Goal: Task Accomplishment & Management: Complete application form

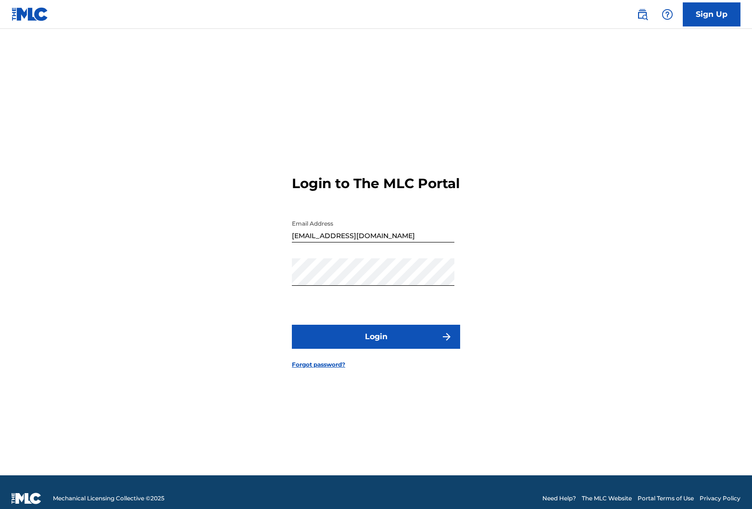
click at [408, 336] on button "Login" at bounding box center [376, 337] width 168 height 24
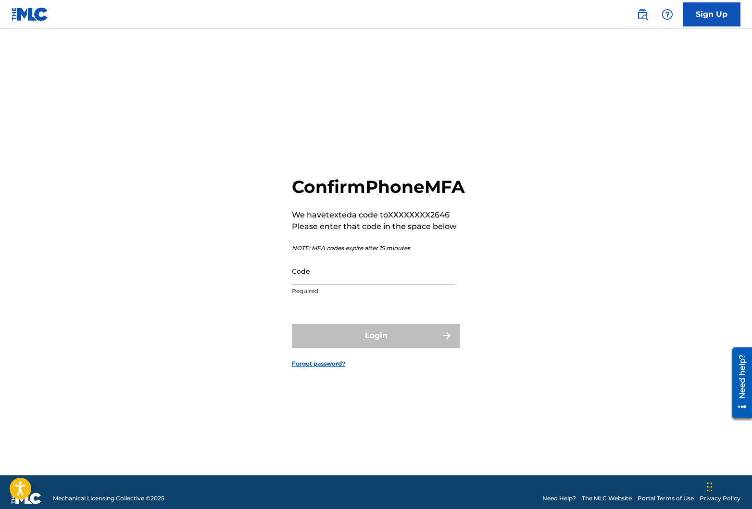
click at [341, 284] on input "Code" at bounding box center [373, 270] width 163 height 27
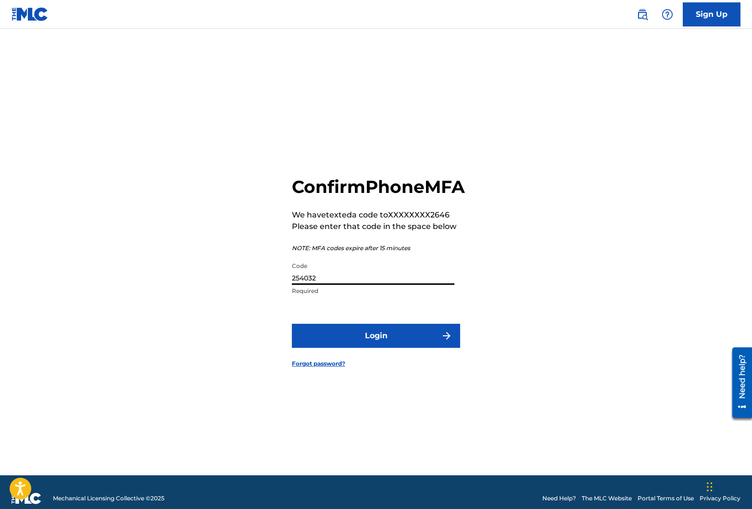
type input "254032"
click at [292, 324] on button "Login" at bounding box center [376, 336] width 168 height 24
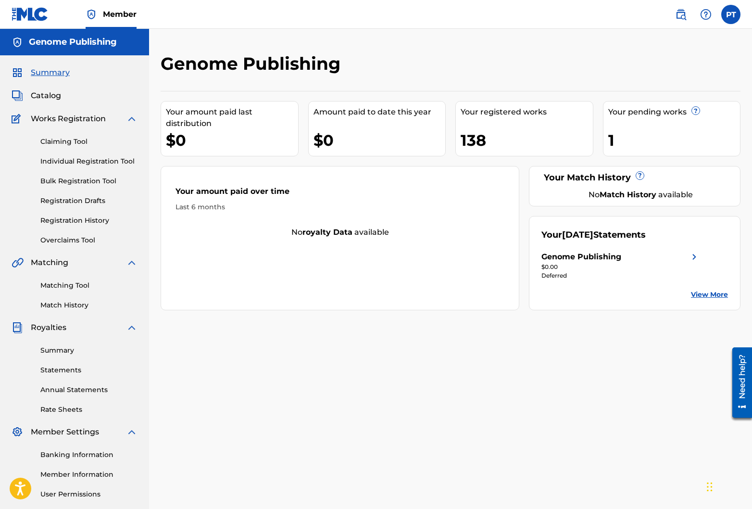
click at [84, 160] on link "Individual Registration Tool" at bounding box center [88, 161] width 97 height 10
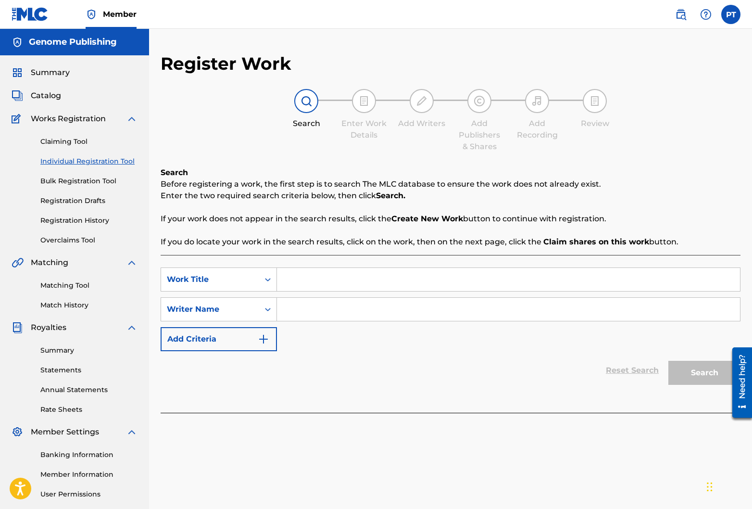
click at [429, 276] on input "Search Form" at bounding box center [508, 279] width 463 height 23
paste input "All We Want Is Love"
type input "All We Want Is Love"
click at [323, 308] on input "Search Form" at bounding box center [508, 309] width 463 height 23
type input "[PERSON_NAME]"
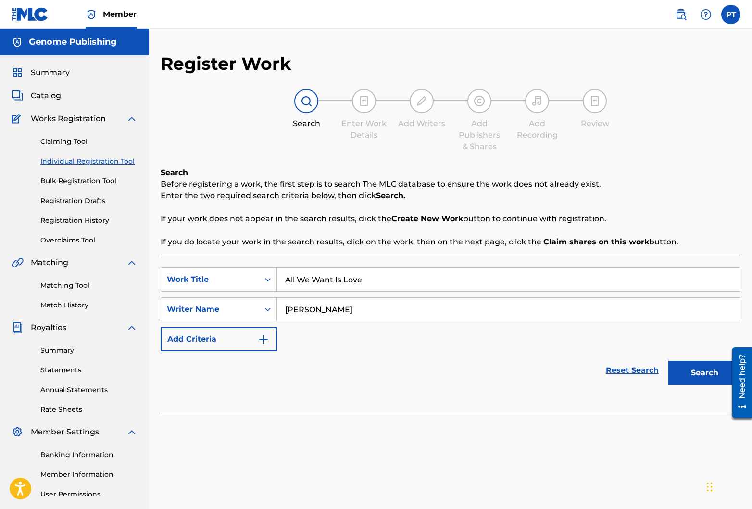
click at [686, 375] on button "Search" at bounding box center [704, 373] width 72 height 24
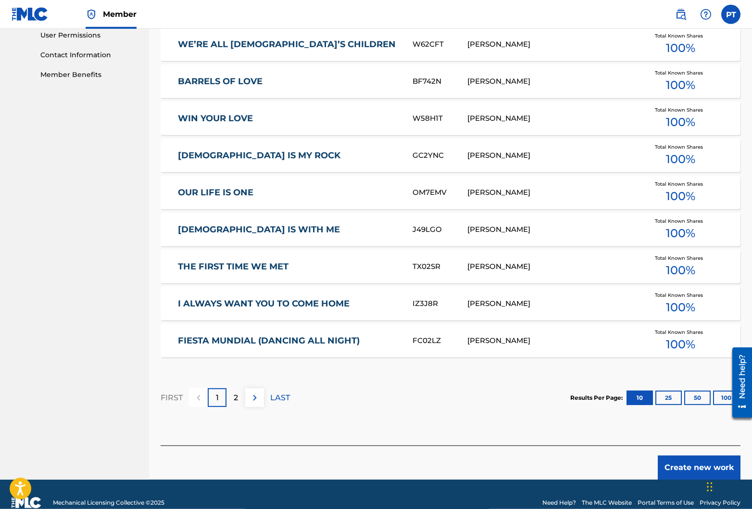
scroll to position [475, 0]
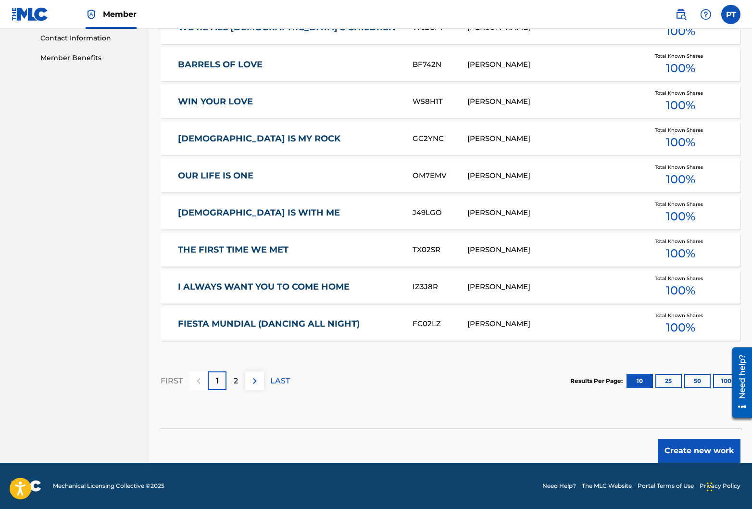
click at [682, 445] on button "Create new work" at bounding box center [699, 450] width 83 height 24
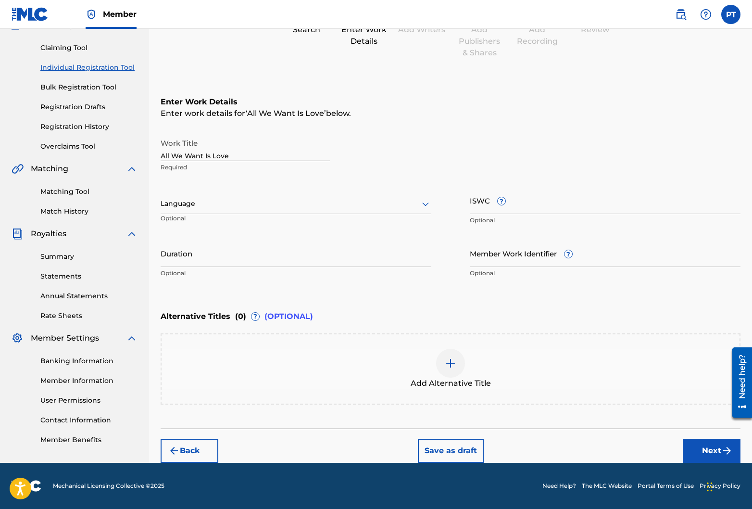
click at [207, 262] on input "Duration" at bounding box center [296, 252] width 271 height 27
click at [259, 210] on div "Language" at bounding box center [296, 204] width 271 height 20
click at [188, 223] on div "English" at bounding box center [296, 225] width 270 height 22
click at [694, 447] on button "Next" at bounding box center [712, 450] width 58 height 24
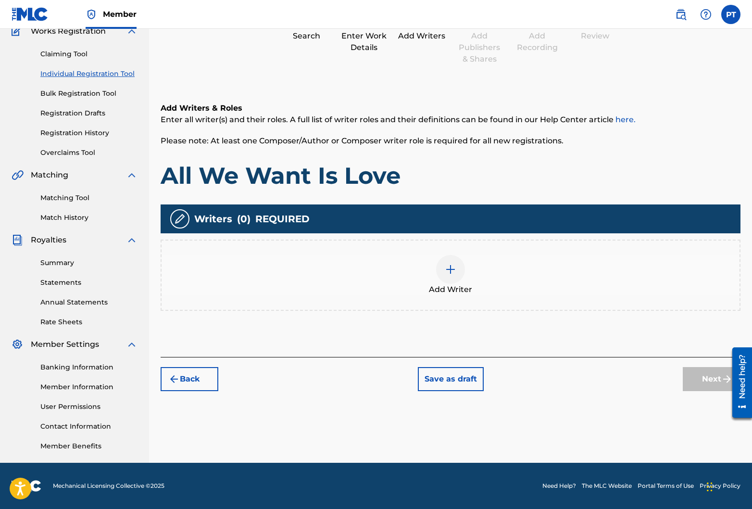
scroll to position [88, 0]
click at [454, 269] on img at bounding box center [451, 269] width 12 height 12
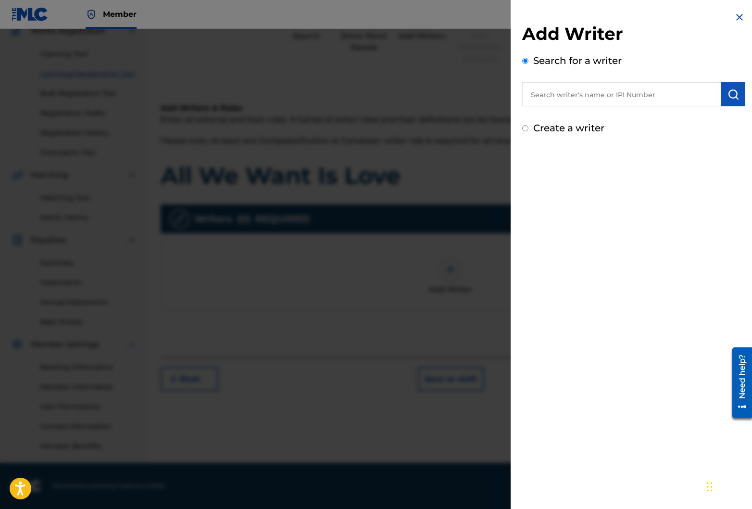
drag, startPoint x: 627, startPoint y: 93, endPoint x: 615, endPoint y: 102, distance: 15.1
click at [627, 93] on input "text" at bounding box center [621, 94] width 199 height 24
type input "[PERSON_NAME]"
click at [669, 275] on div "Add Writer Search for a writer [PERSON_NAME] [PERSON_NAME] Create a writer" at bounding box center [634, 254] width 246 height 509
click at [738, 92] on img "submit" at bounding box center [733, 94] width 12 height 12
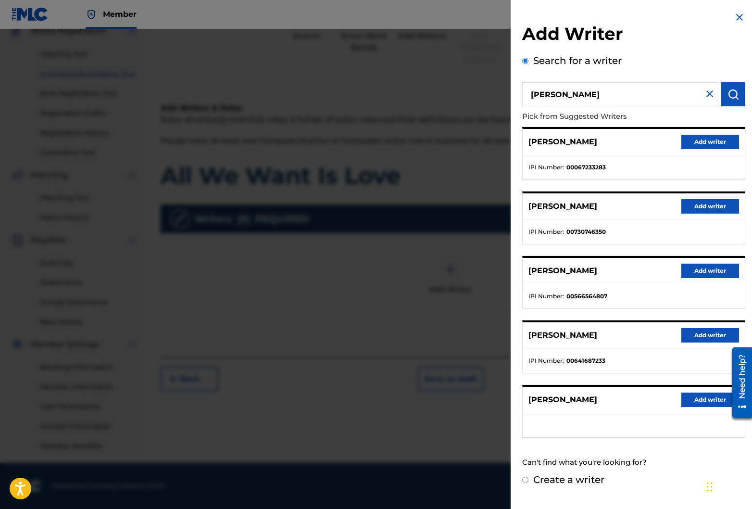
click at [704, 400] on button "Add writer" at bounding box center [710, 399] width 58 height 14
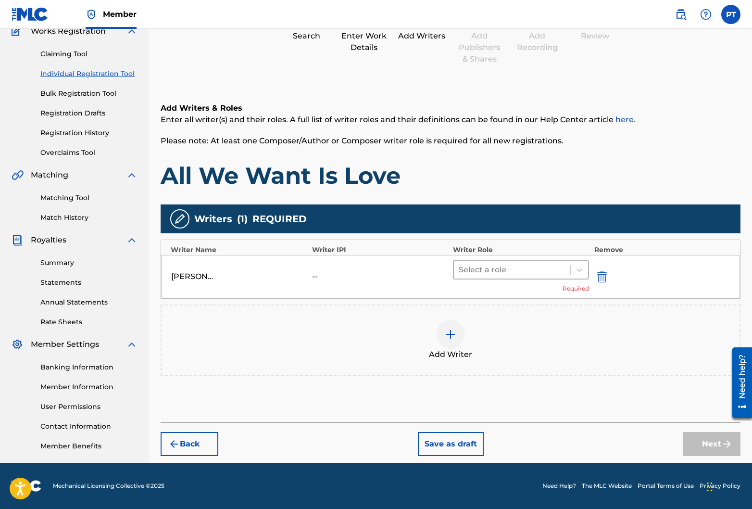
click at [509, 272] on div at bounding box center [512, 269] width 107 height 13
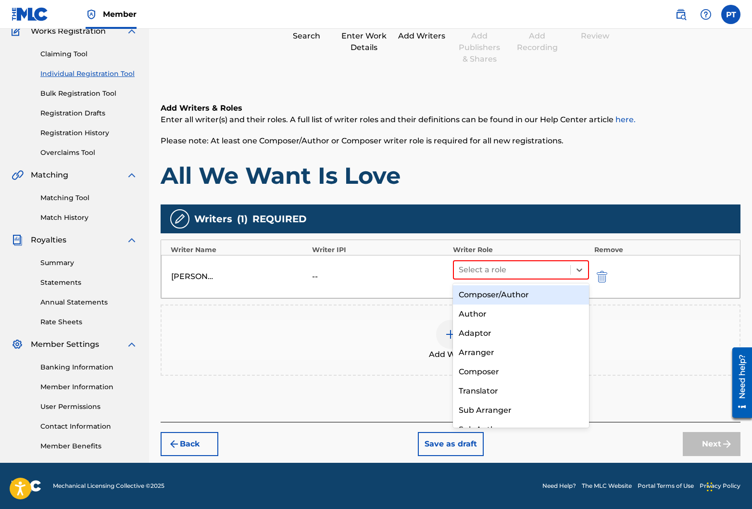
click at [475, 294] on div "Composer/Author" at bounding box center [521, 294] width 136 height 19
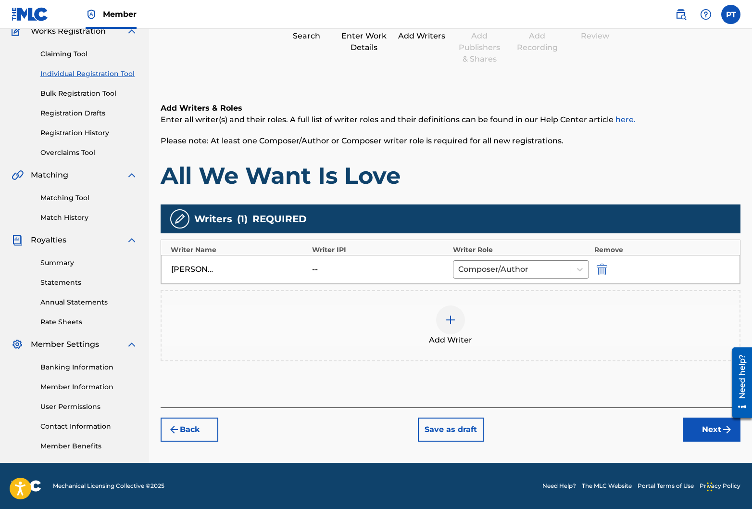
click at [708, 435] on button "Next" at bounding box center [712, 429] width 58 height 24
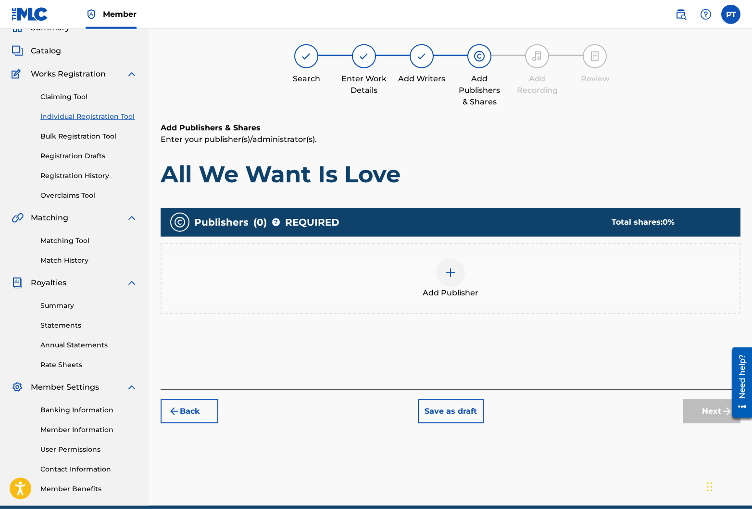
scroll to position [43, 0]
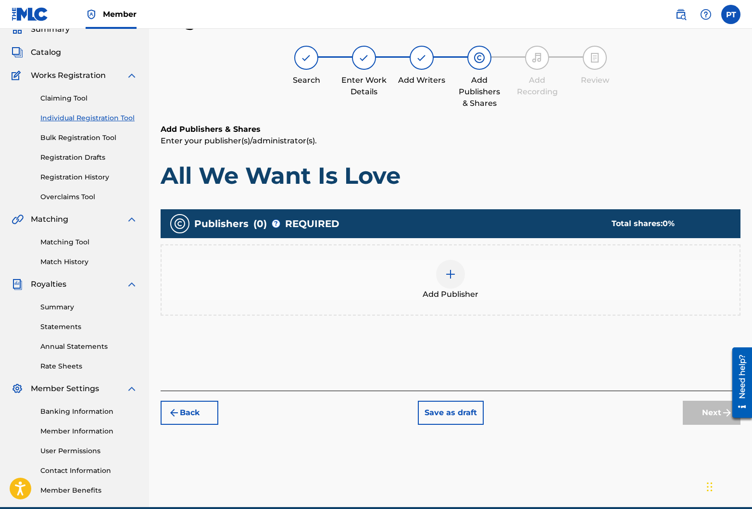
click at [447, 275] on img at bounding box center [451, 274] width 12 height 12
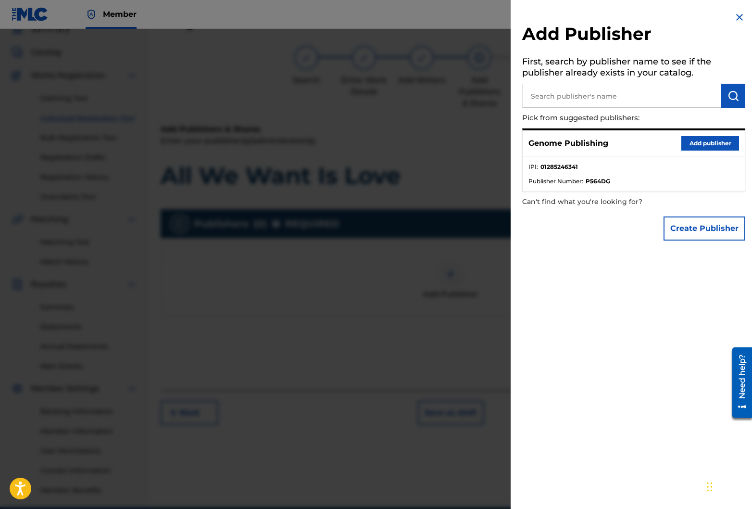
click at [706, 142] on button "Add publisher" at bounding box center [710, 143] width 58 height 14
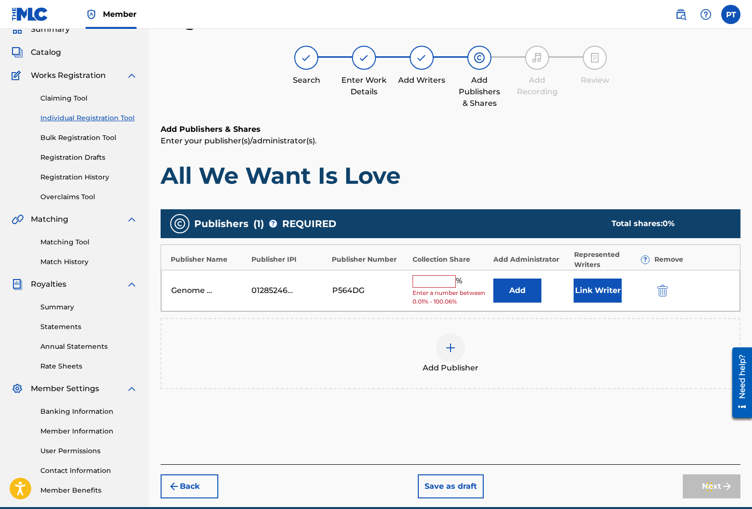
click at [446, 284] on input "text" at bounding box center [434, 281] width 43 height 13
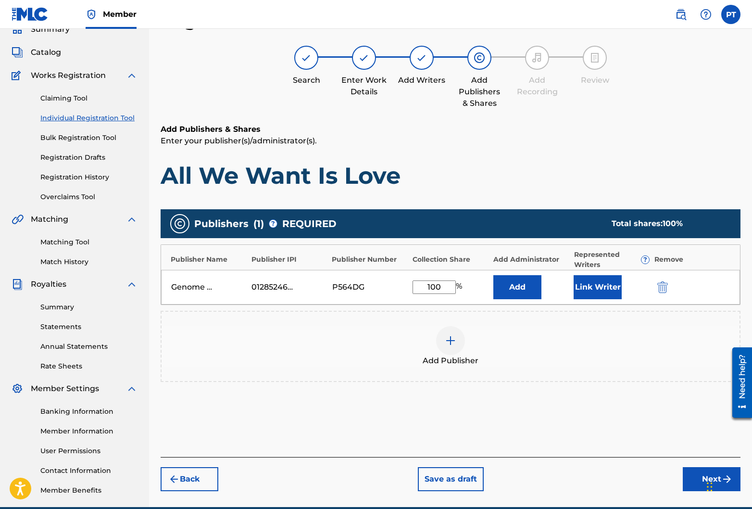
type input "100"
click at [594, 286] on button "Link Writer" at bounding box center [598, 287] width 48 height 24
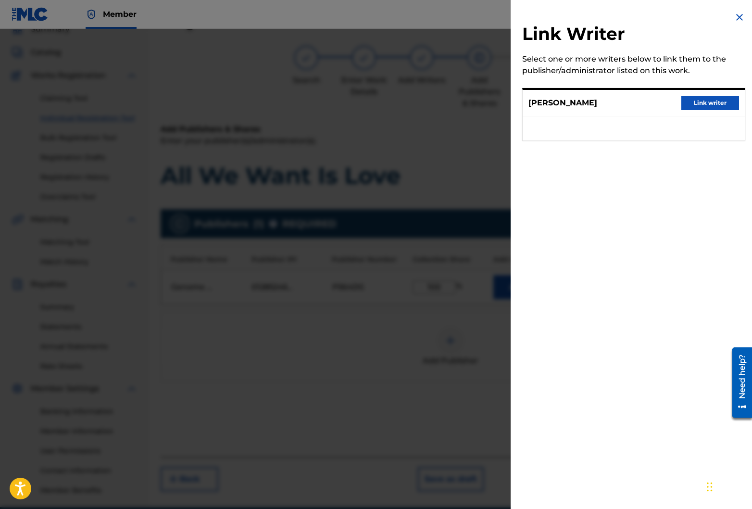
click at [718, 103] on button "Link writer" at bounding box center [710, 103] width 58 height 14
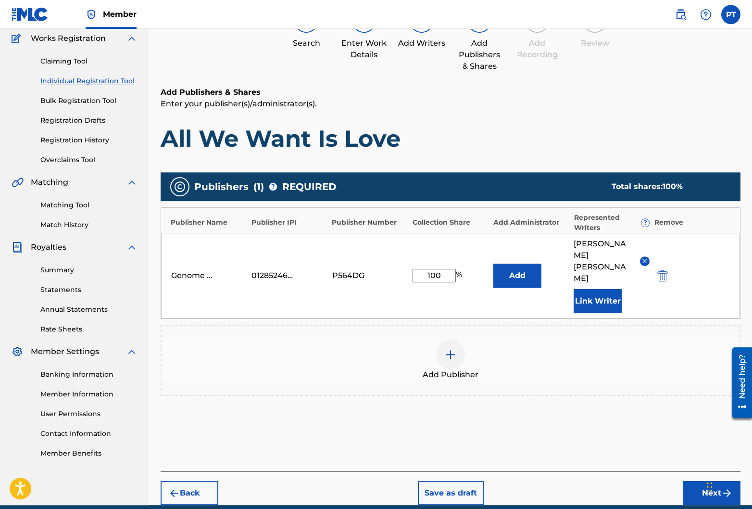
scroll to position [100, 0]
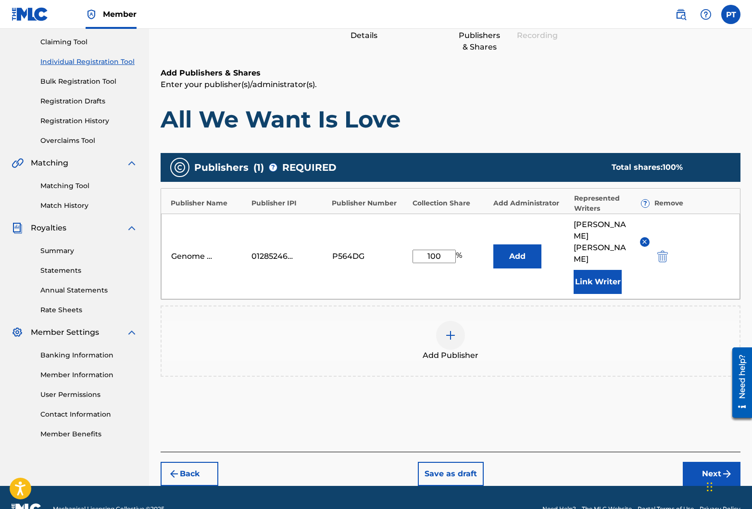
click at [715, 462] on button "Next" at bounding box center [712, 474] width 58 height 24
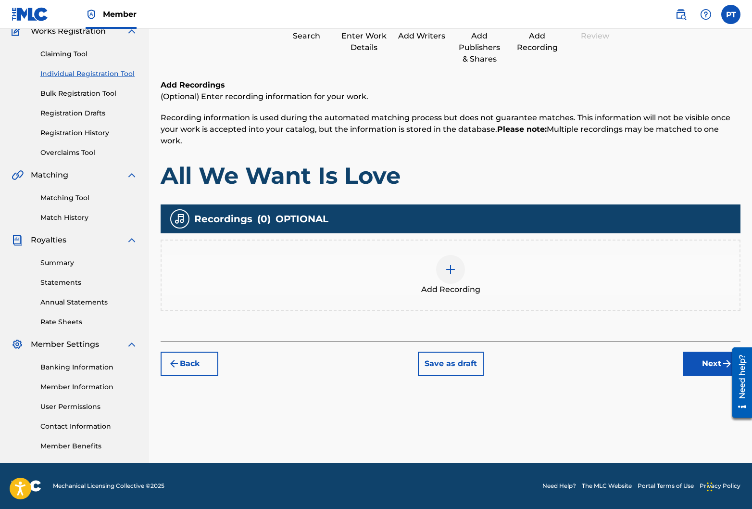
click at [450, 266] on img at bounding box center [451, 269] width 12 height 12
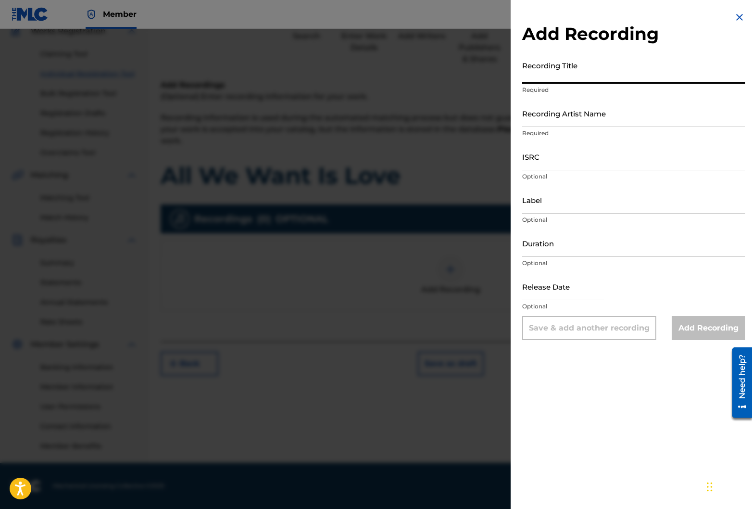
click at [653, 77] on input "Recording Title" at bounding box center [633, 69] width 223 height 27
paste input "All We Want Is Love"
type input "All We Want Is Love"
click at [573, 120] on input "Recording Artist Name" at bounding box center [633, 113] width 223 height 27
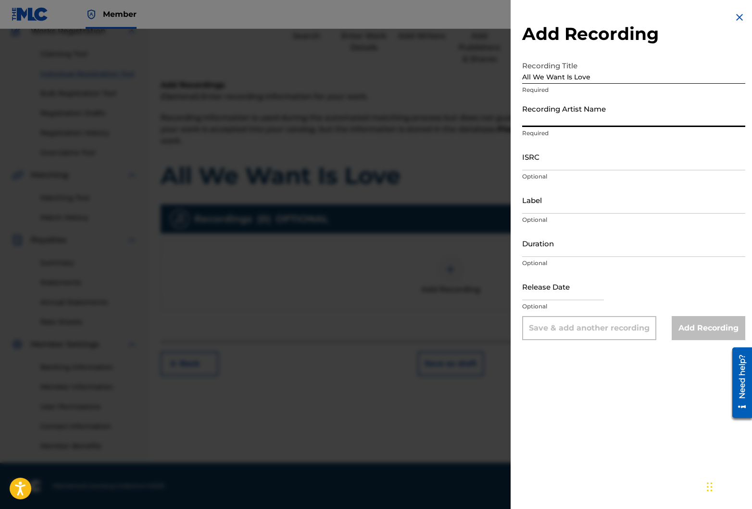
click at [573, 120] on input "Recording Artist Name" at bounding box center [633, 113] width 223 height 27
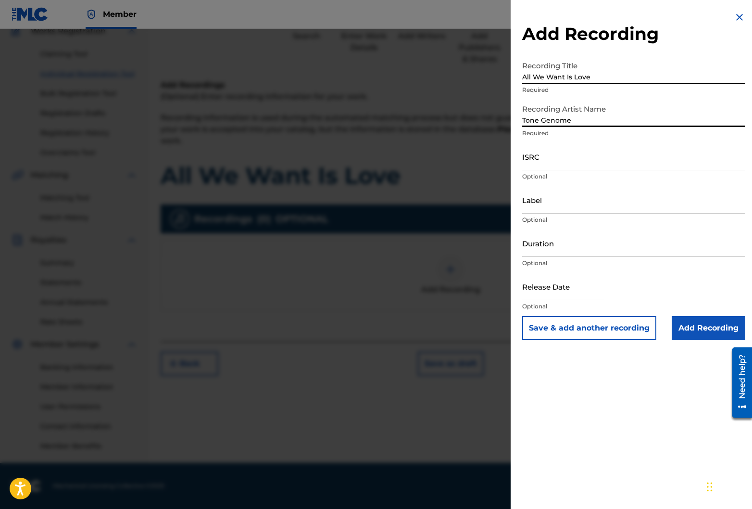
type input "Tone Genome"
select select "7"
select select "2025"
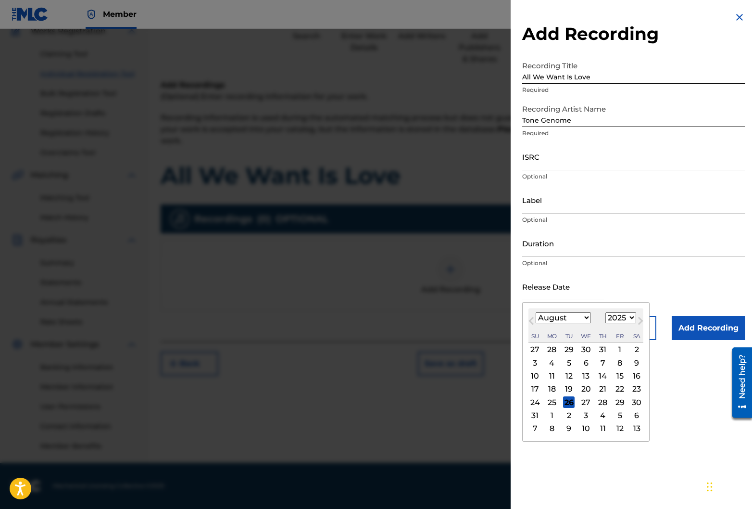
click at [570, 297] on input "text" at bounding box center [563, 286] width 82 height 27
click at [573, 398] on div "26" at bounding box center [569, 402] width 12 height 12
type input "[DATE]"
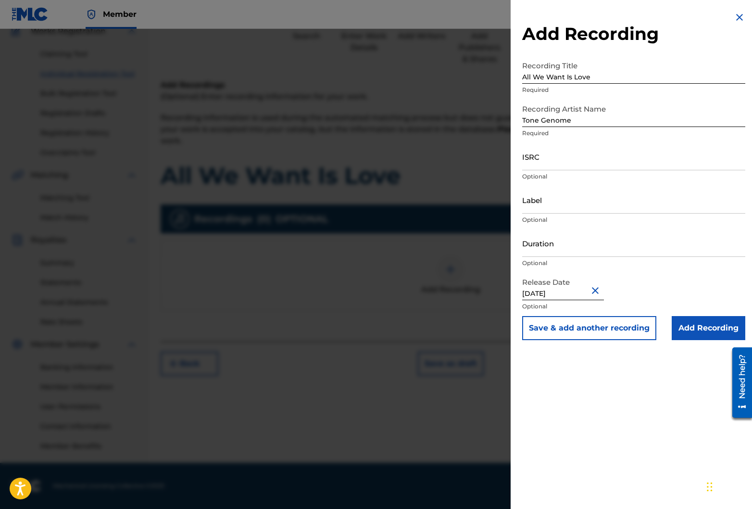
drag, startPoint x: 703, startPoint y: 327, endPoint x: 678, endPoint y: 336, distance: 25.8
click at [702, 328] on input "Add Recording" at bounding box center [709, 328] width 74 height 24
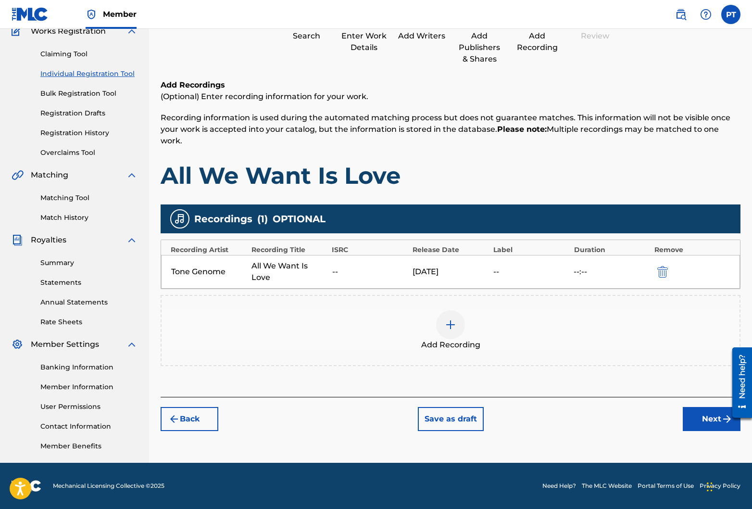
click at [693, 423] on button "Next" at bounding box center [712, 419] width 58 height 24
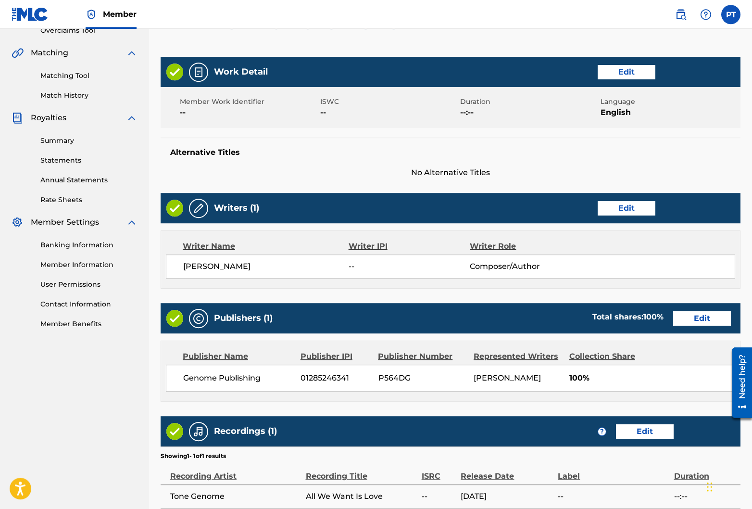
scroll to position [304, 0]
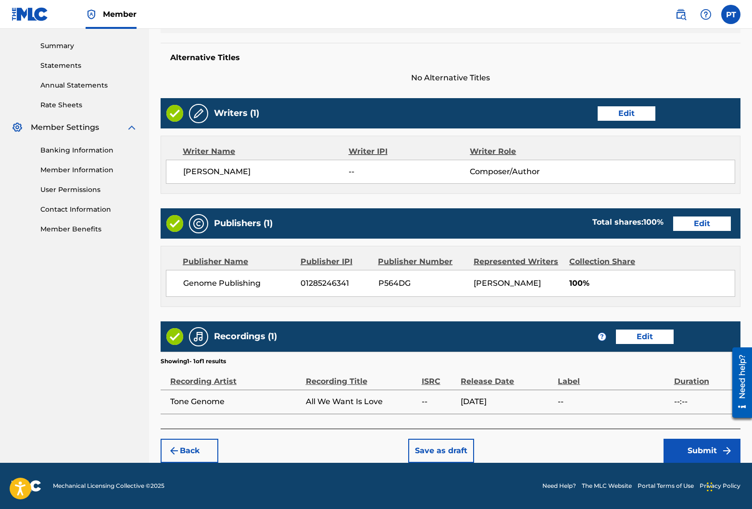
click at [710, 451] on button "Submit" at bounding box center [701, 450] width 77 height 24
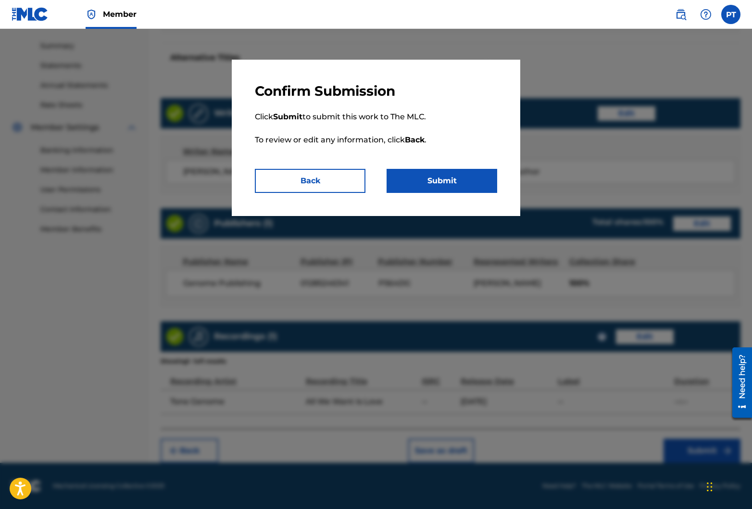
click at [459, 177] on button "Submit" at bounding box center [442, 181] width 111 height 24
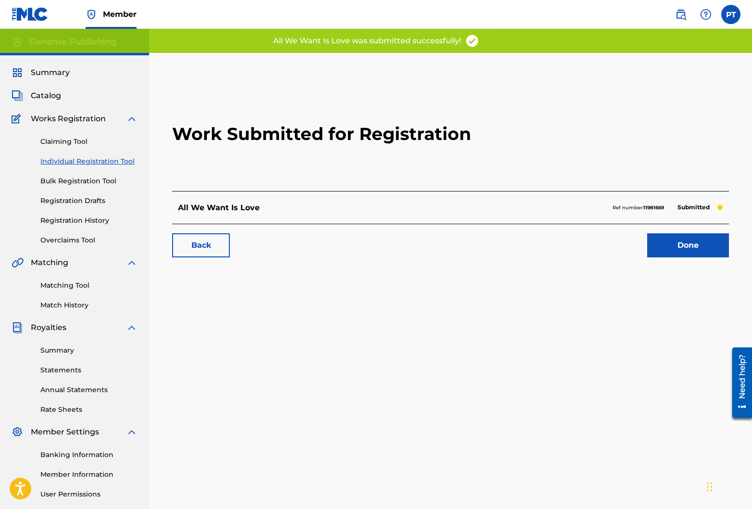
drag, startPoint x: 689, startPoint y: 245, endPoint x: 555, endPoint y: 41, distance: 244.7
click at [689, 244] on link "Done" at bounding box center [688, 245] width 82 height 24
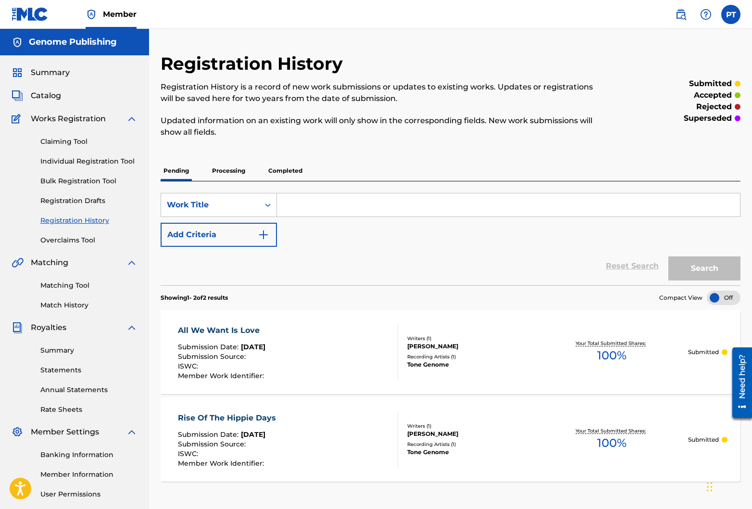
click at [75, 162] on link "Individual Registration Tool" at bounding box center [88, 161] width 97 height 10
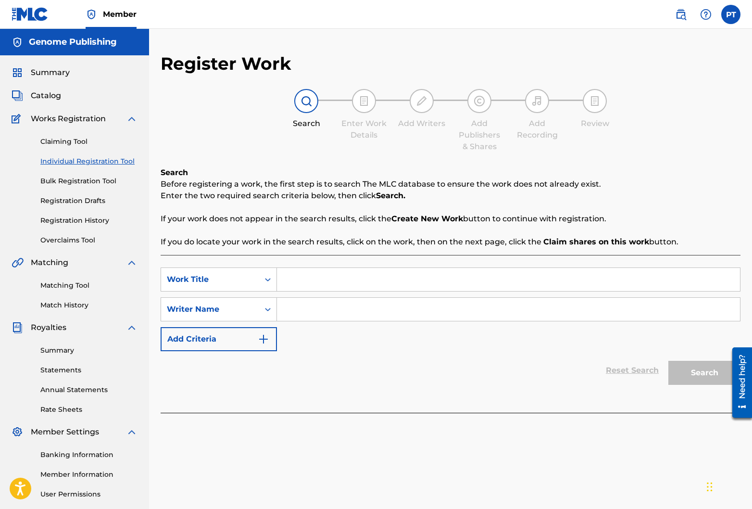
paste input "Not On Me - No, No!"
type input "Not On Me - No, No!"
click at [321, 306] on input "Search Form" at bounding box center [508, 309] width 463 height 23
type input "[PERSON_NAME]"
click at [668, 361] on button "Search" at bounding box center [704, 373] width 72 height 24
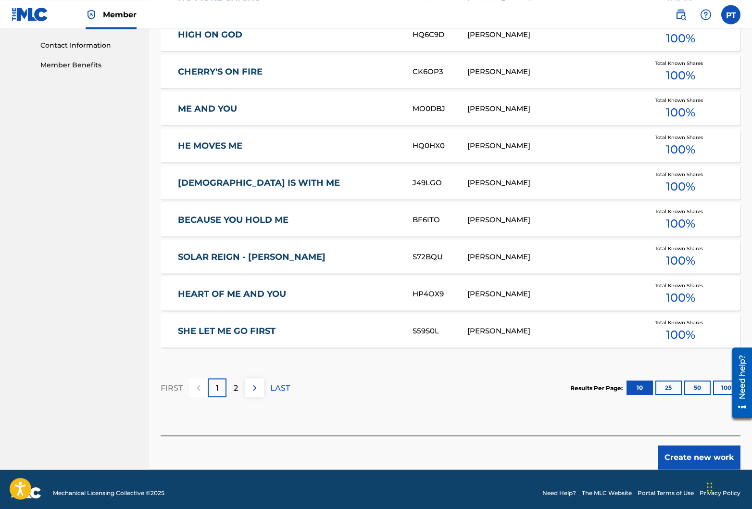
scroll to position [475, 0]
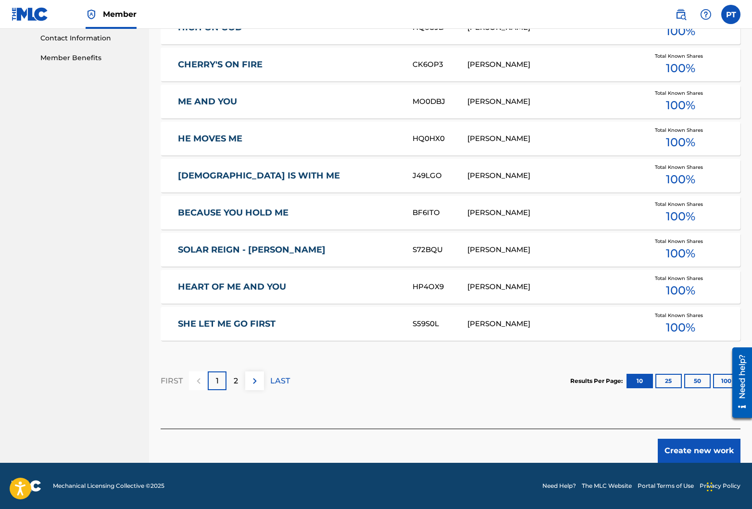
click at [702, 455] on button "Create new work" at bounding box center [699, 450] width 83 height 24
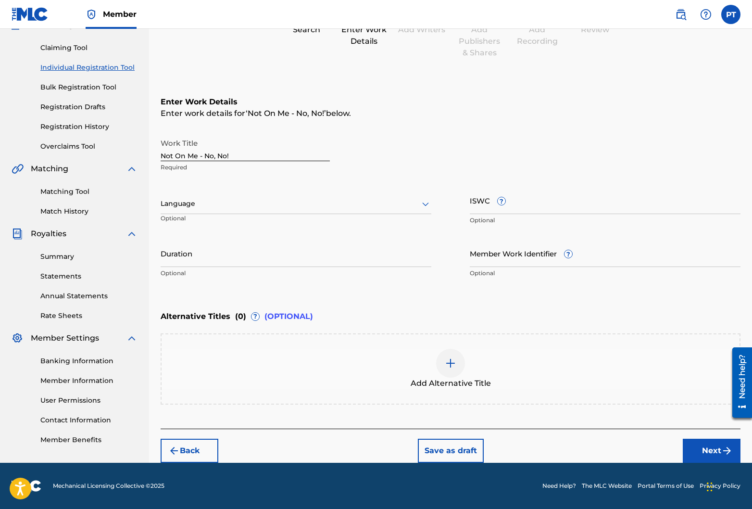
click at [232, 208] on div at bounding box center [296, 204] width 271 height 12
click at [198, 222] on div "English" at bounding box center [296, 225] width 270 height 22
click at [706, 446] on button "Next" at bounding box center [712, 450] width 58 height 24
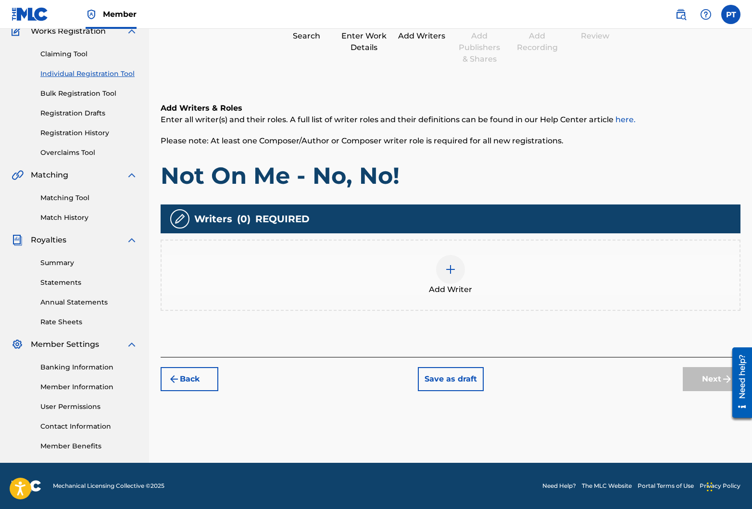
scroll to position [88, 0]
click at [457, 273] on div at bounding box center [450, 269] width 29 height 29
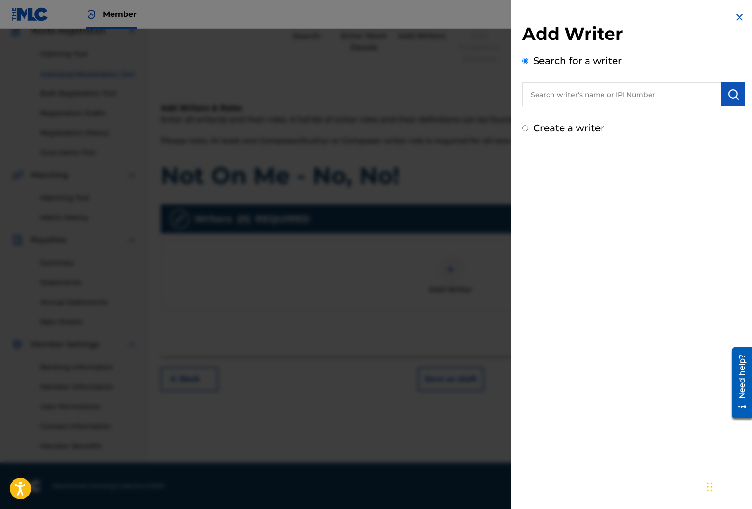
click at [673, 95] on input "text" at bounding box center [621, 94] width 199 height 24
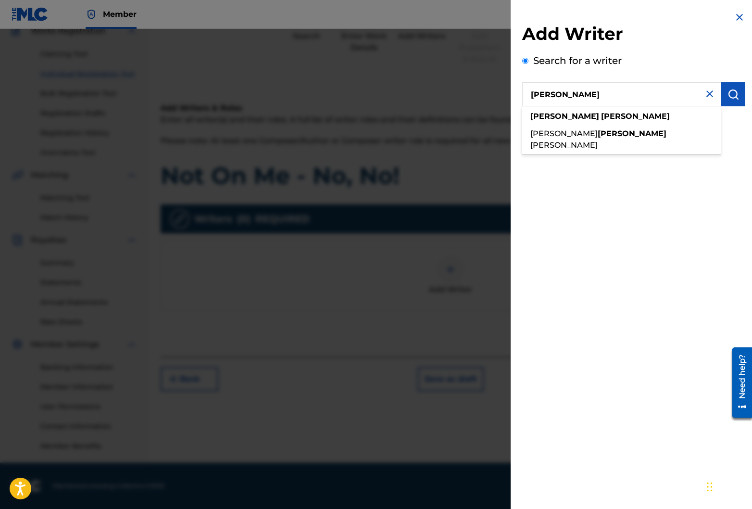
type input "[PERSON_NAME]"
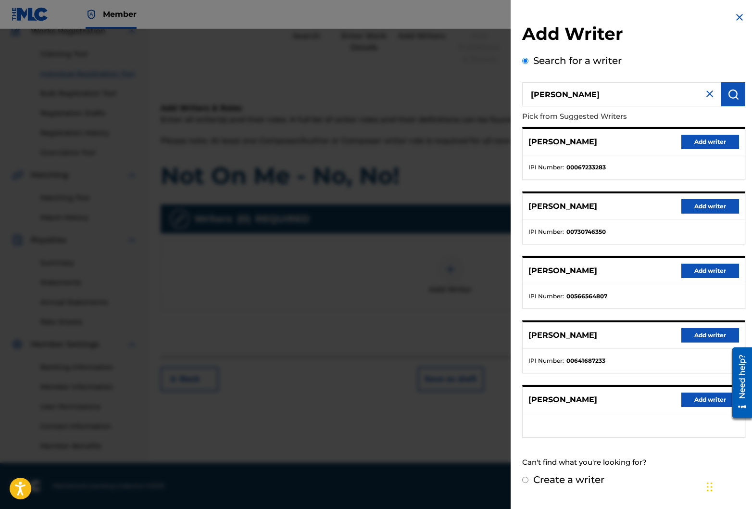
click at [704, 400] on button "Add writer" at bounding box center [710, 399] width 58 height 14
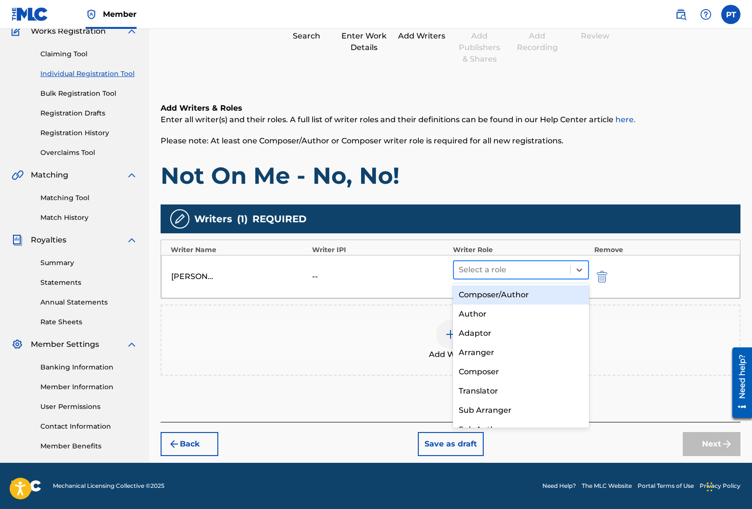
click at [490, 274] on div at bounding box center [512, 269] width 107 height 13
click at [478, 292] on div "Composer/Author" at bounding box center [521, 294] width 136 height 19
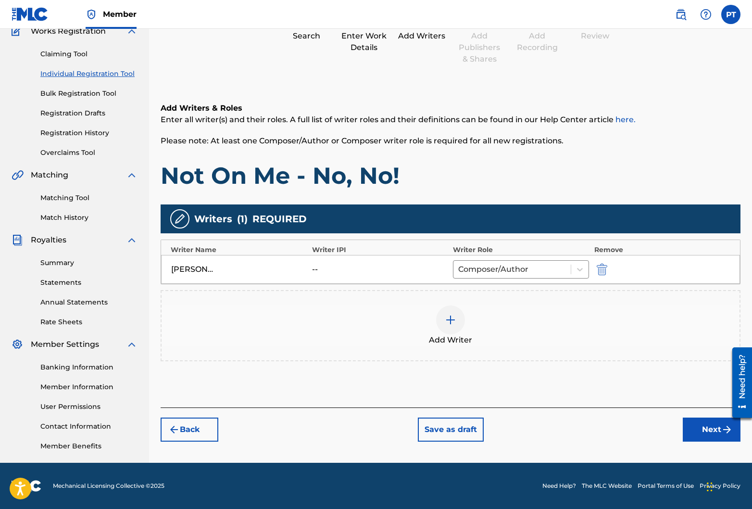
click at [704, 433] on button "Next" at bounding box center [712, 429] width 58 height 24
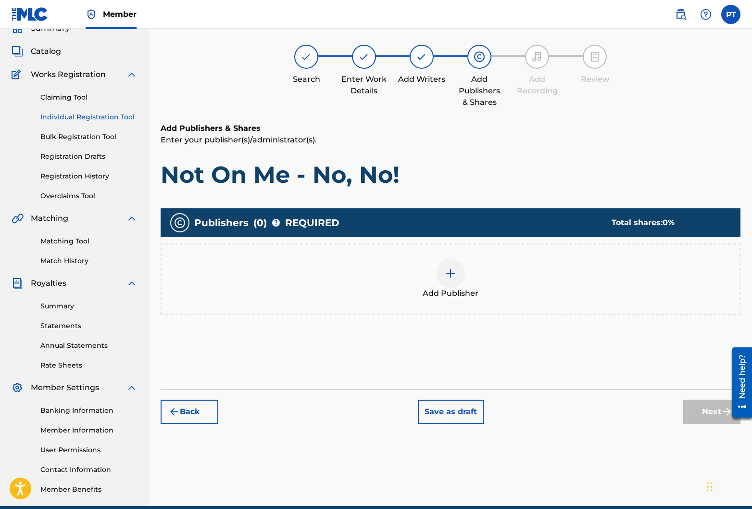
scroll to position [43, 0]
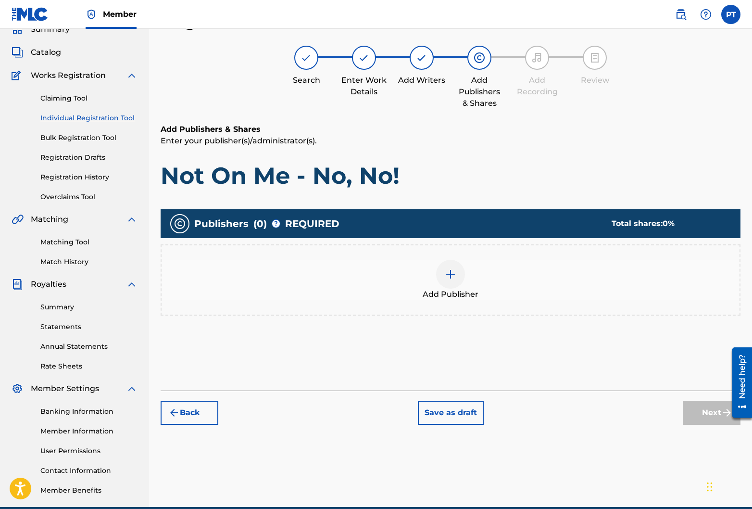
click at [454, 270] on img at bounding box center [451, 274] width 12 height 12
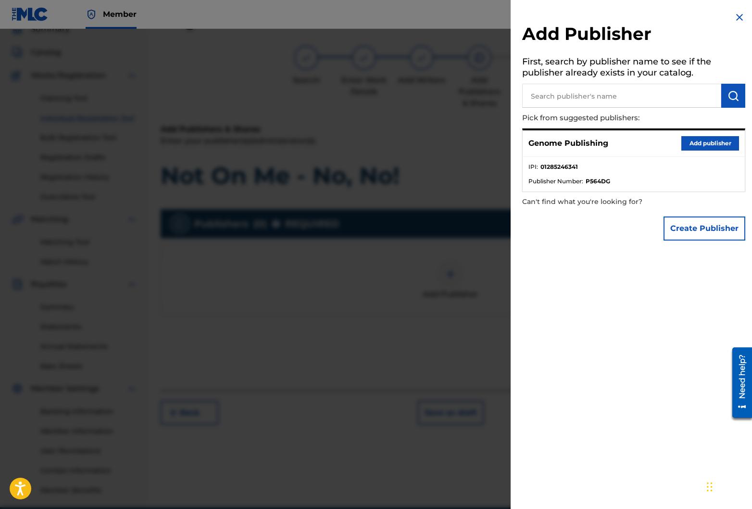
click at [713, 144] on button "Add publisher" at bounding box center [710, 143] width 58 height 14
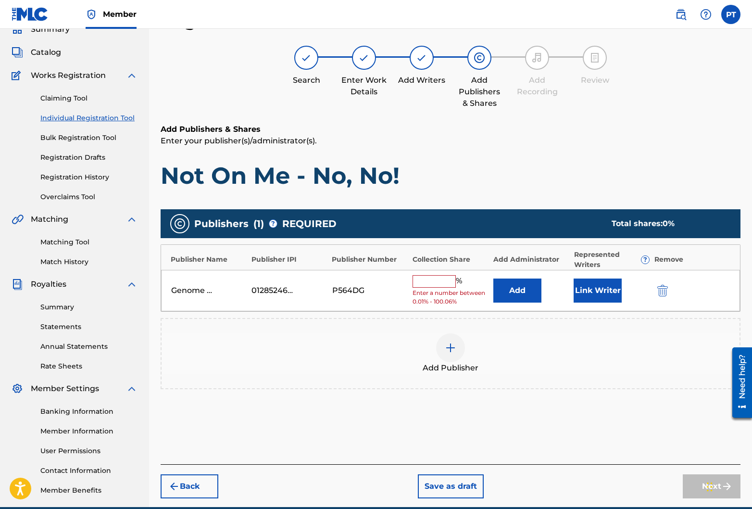
click at [430, 285] on input "text" at bounding box center [434, 281] width 43 height 13
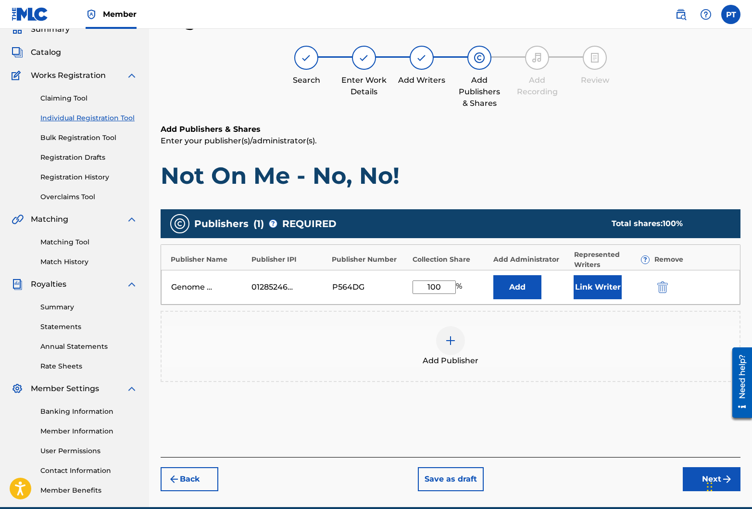
type input "100"
click at [598, 282] on button "Link Writer" at bounding box center [598, 287] width 48 height 24
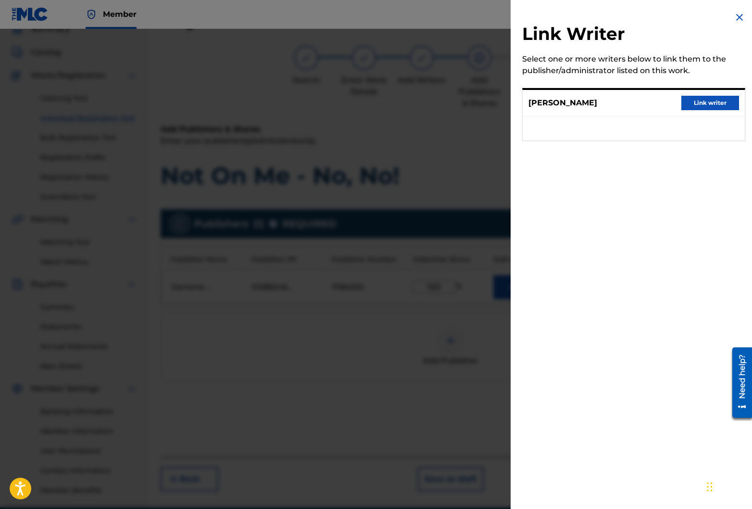
click at [713, 103] on button "Link writer" at bounding box center [710, 103] width 58 height 14
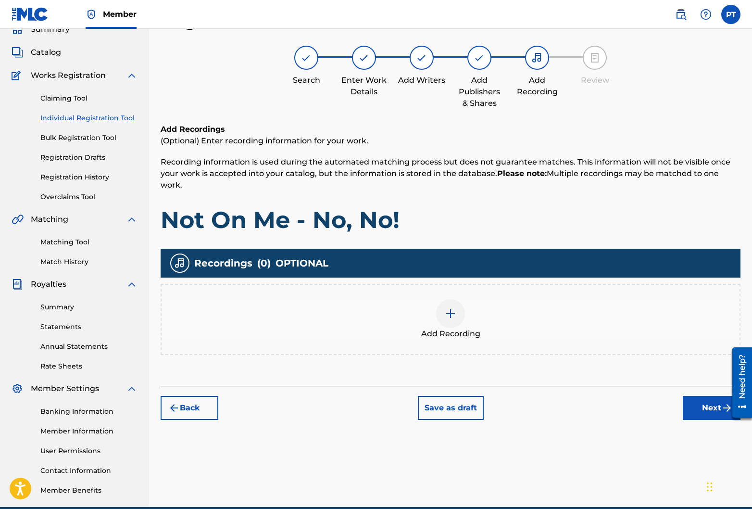
click at [458, 314] on div at bounding box center [450, 313] width 29 height 29
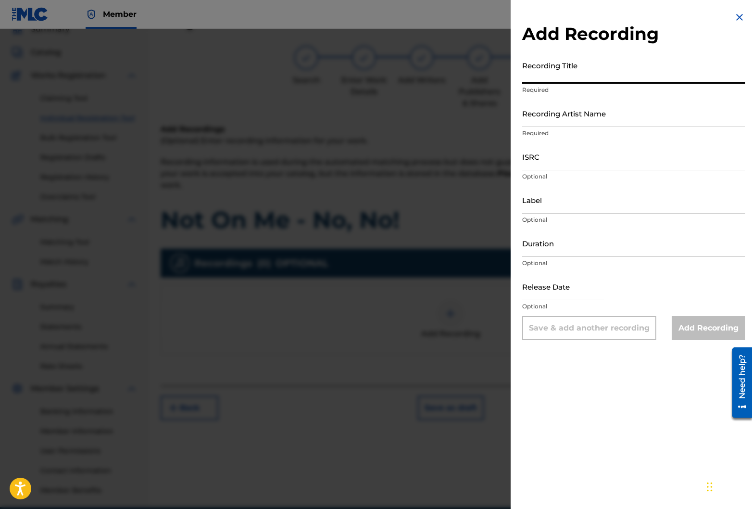
paste input "Not On Me - No, No!"
type input "Not On Me - No, No!"
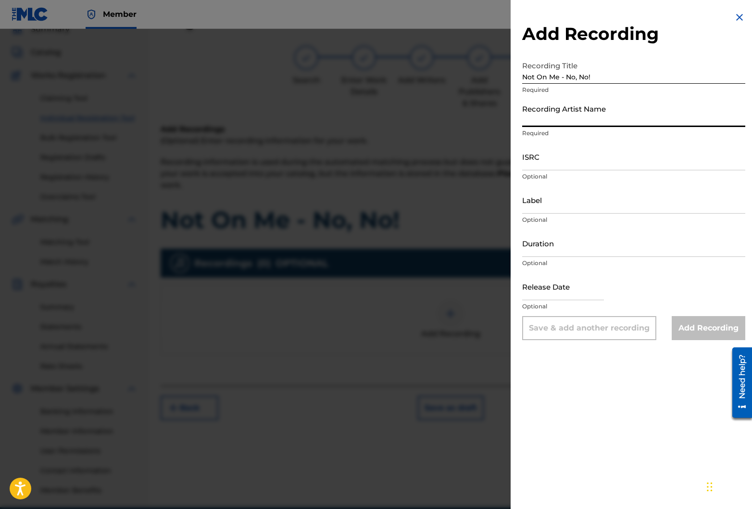
click at [573, 122] on input "Recording Artist Name" at bounding box center [633, 113] width 223 height 27
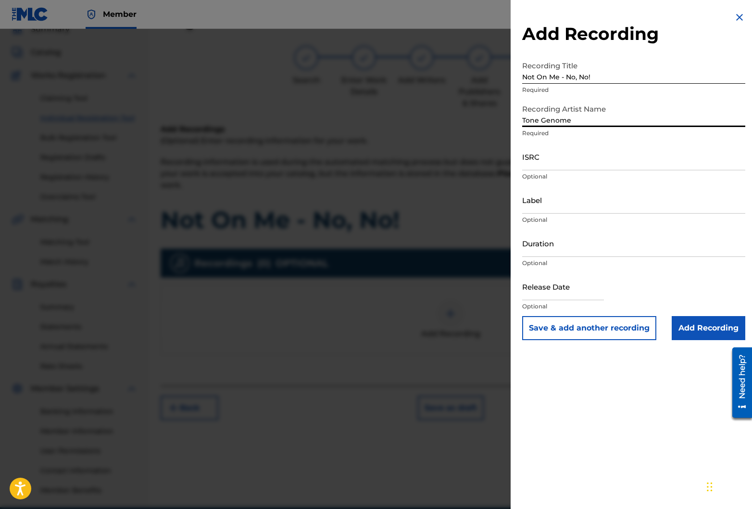
type input "Tone Genome"
select select "7"
select select "2025"
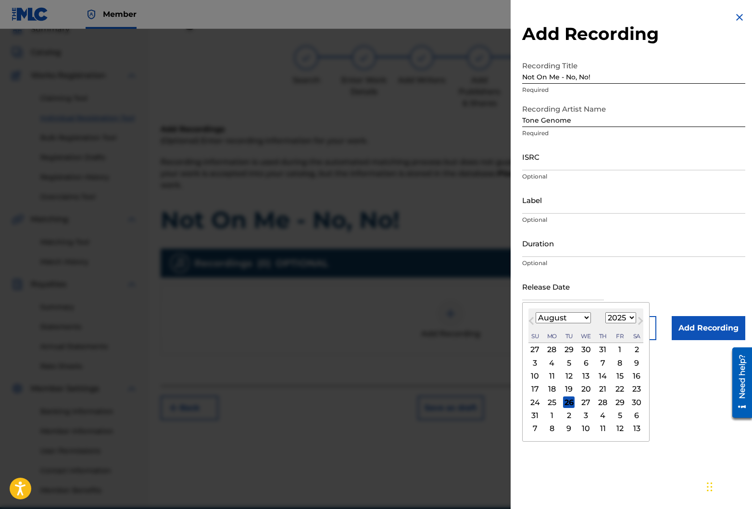
click at [576, 295] on input "text" at bounding box center [563, 286] width 82 height 27
click at [565, 400] on div "26" at bounding box center [569, 402] width 12 height 12
type input "[DATE]"
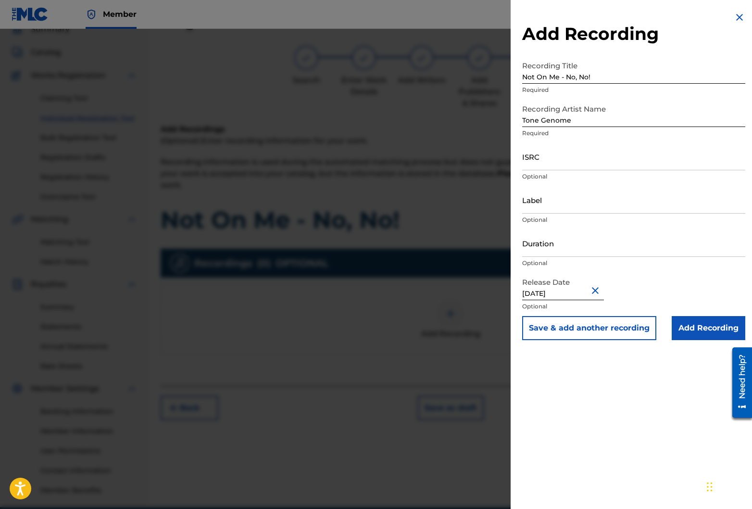
click at [691, 335] on input "Add Recording" at bounding box center [709, 328] width 74 height 24
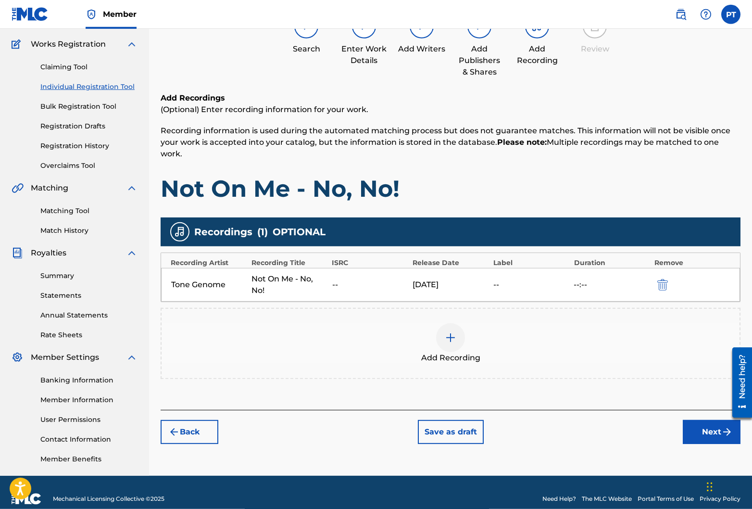
scroll to position [88, 0]
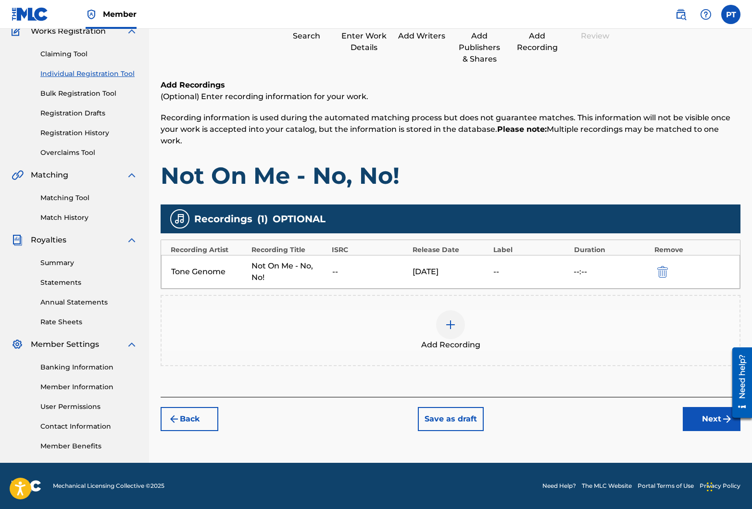
click at [711, 418] on button "Next" at bounding box center [712, 419] width 58 height 24
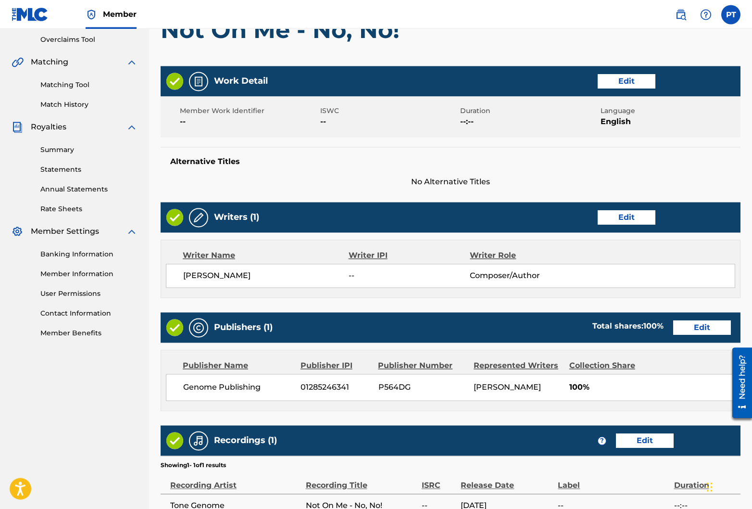
scroll to position [304, 0]
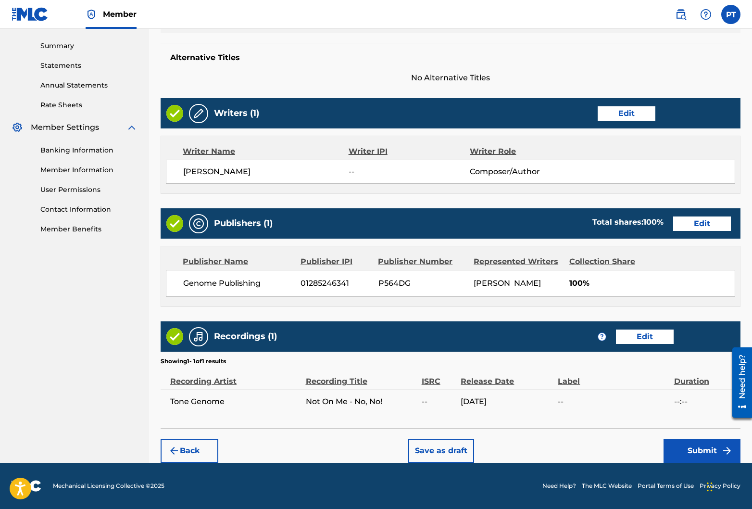
click at [697, 452] on button "Submit" at bounding box center [701, 450] width 77 height 24
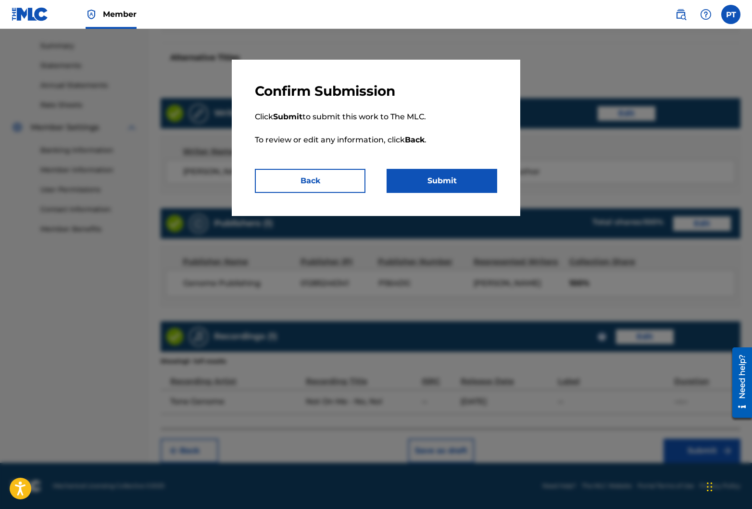
click at [425, 183] on button "Submit" at bounding box center [442, 181] width 111 height 24
